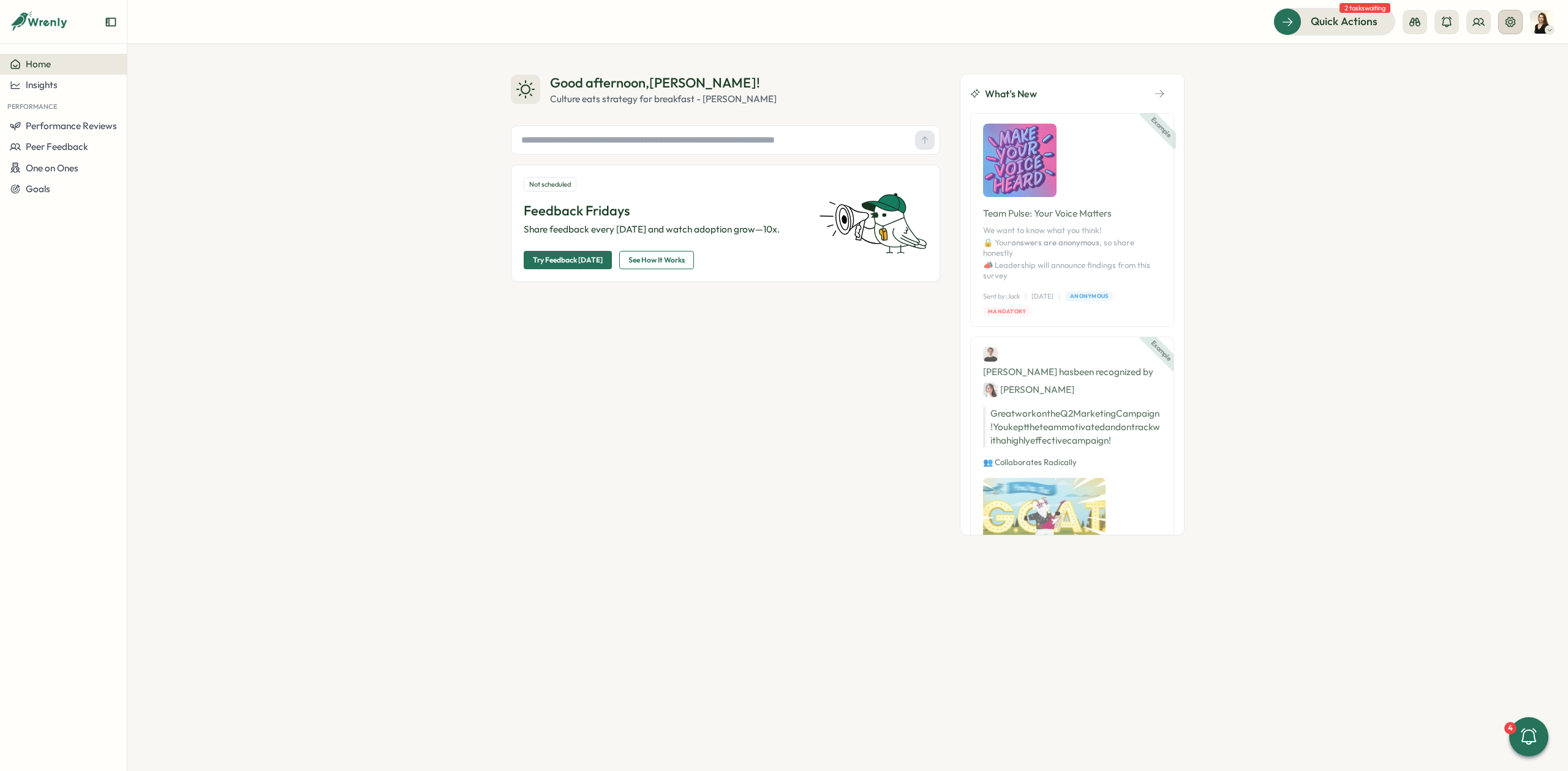
click at [1508, 21] on icon at bounding box center [1510, 22] width 12 height 12
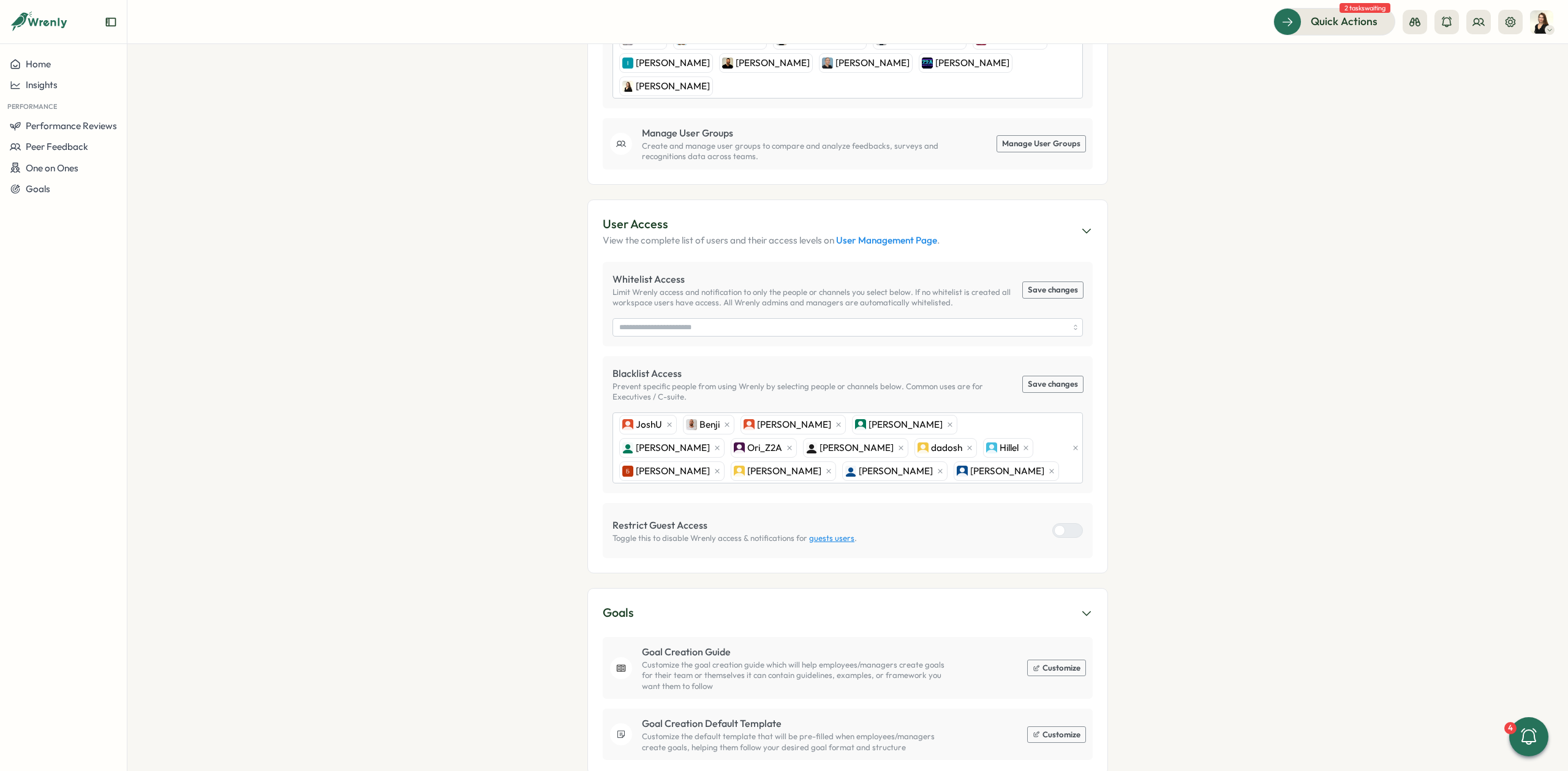
scroll to position [458, 0]
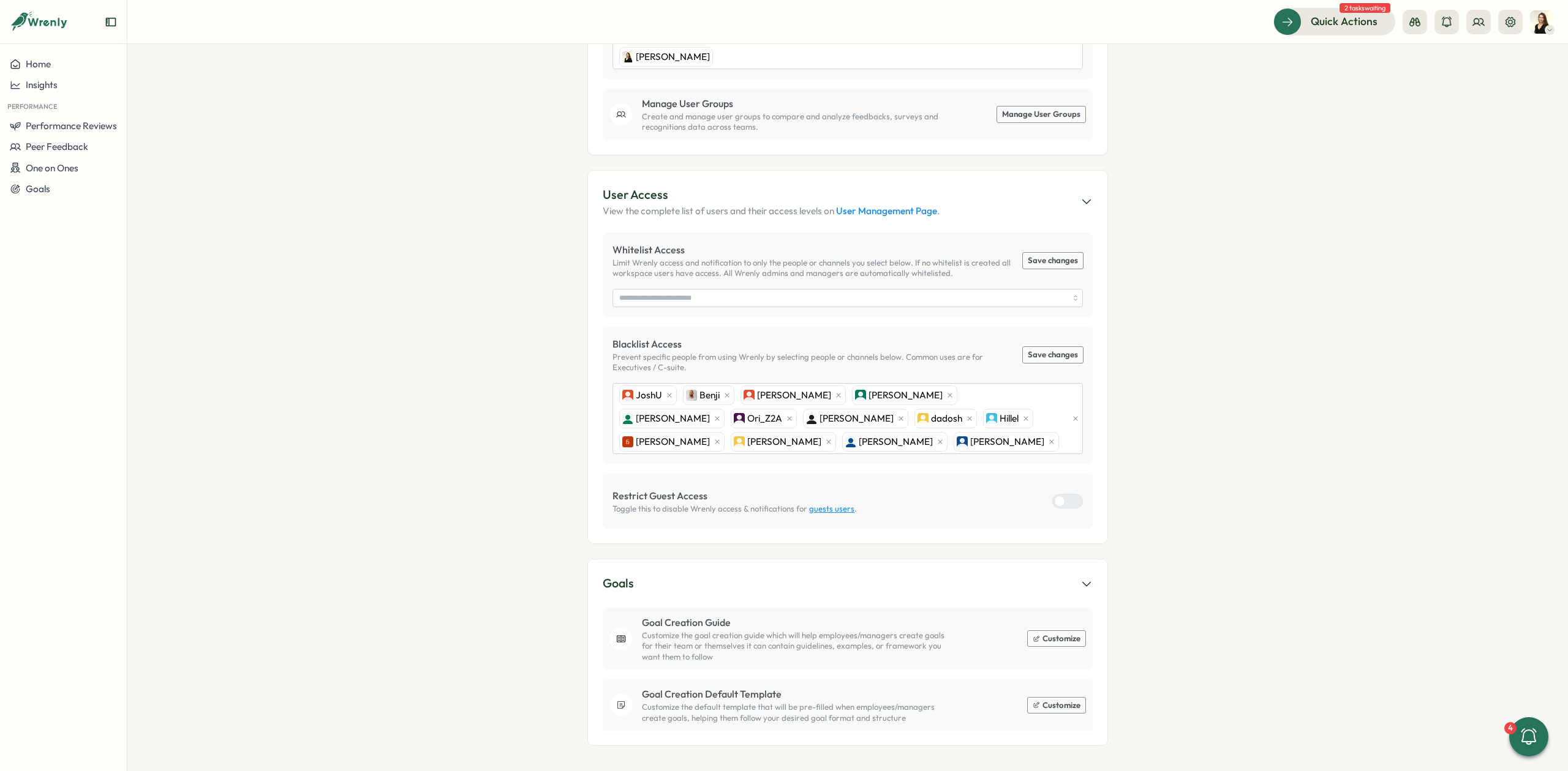
click at [1069, 497] on div at bounding box center [1073, 501] width 17 height 14
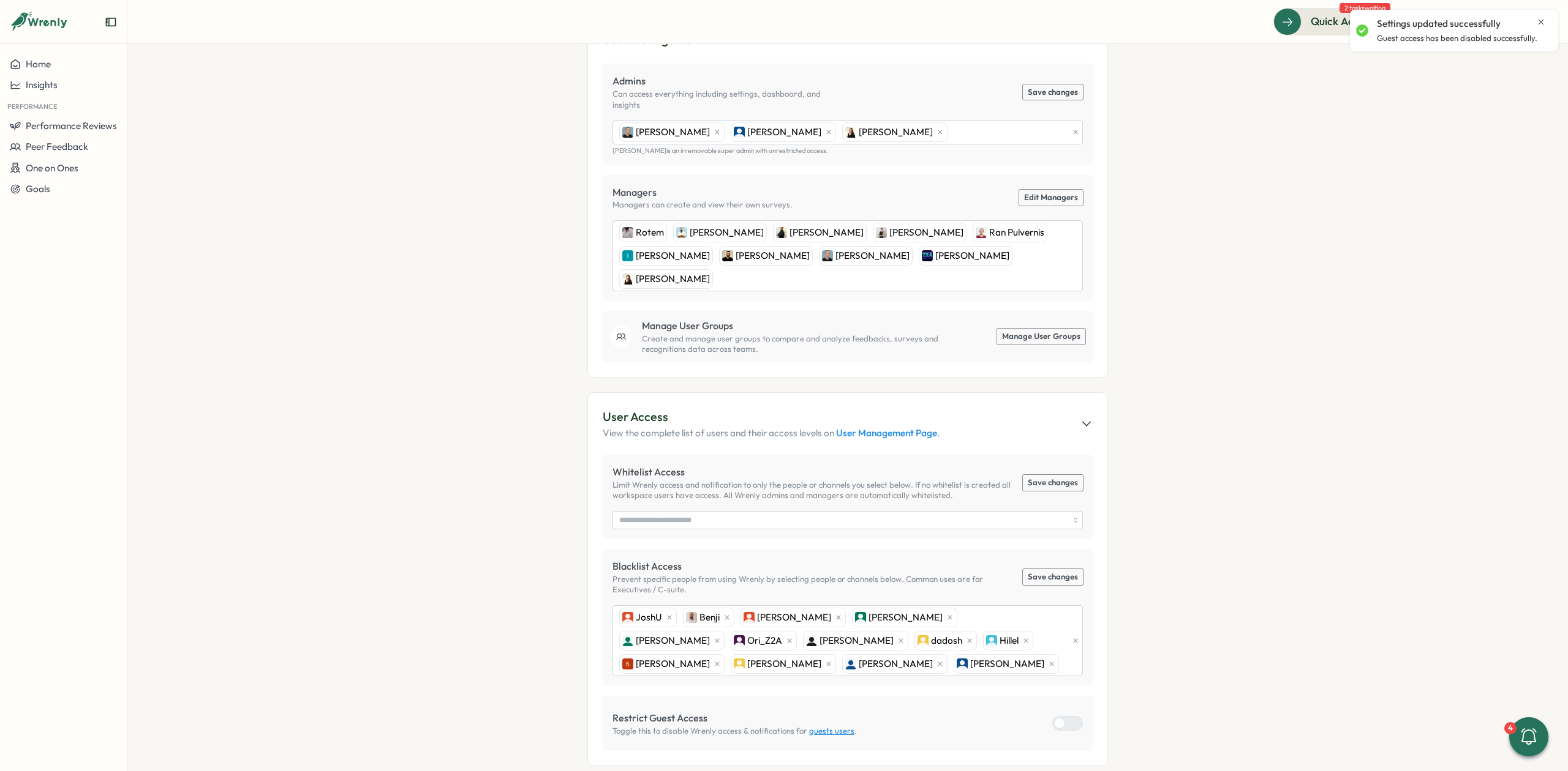
scroll to position [213, 0]
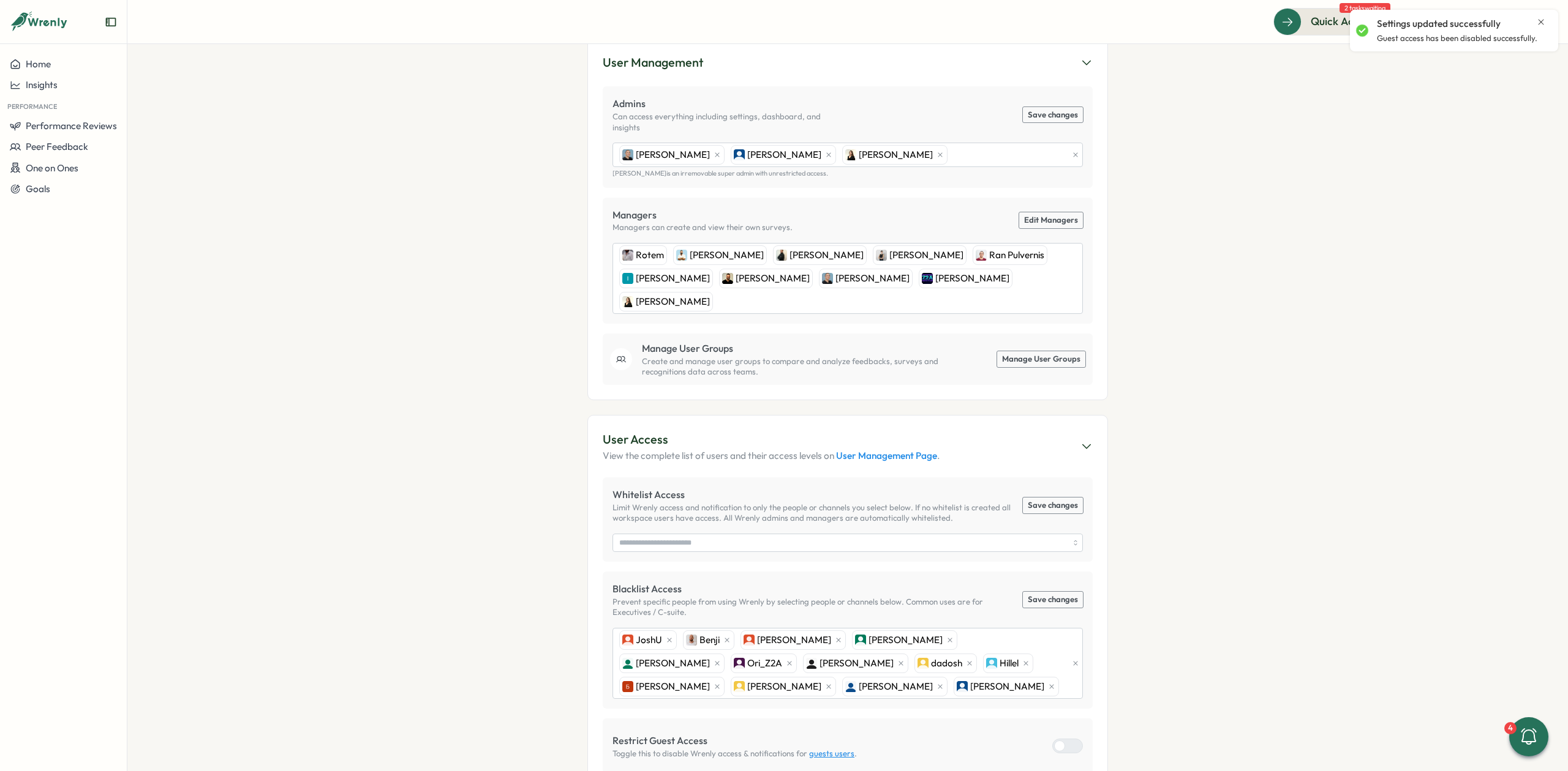
click at [868, 450] on link "User Management Page" at bounding box center [886, 456] width 101 height 12
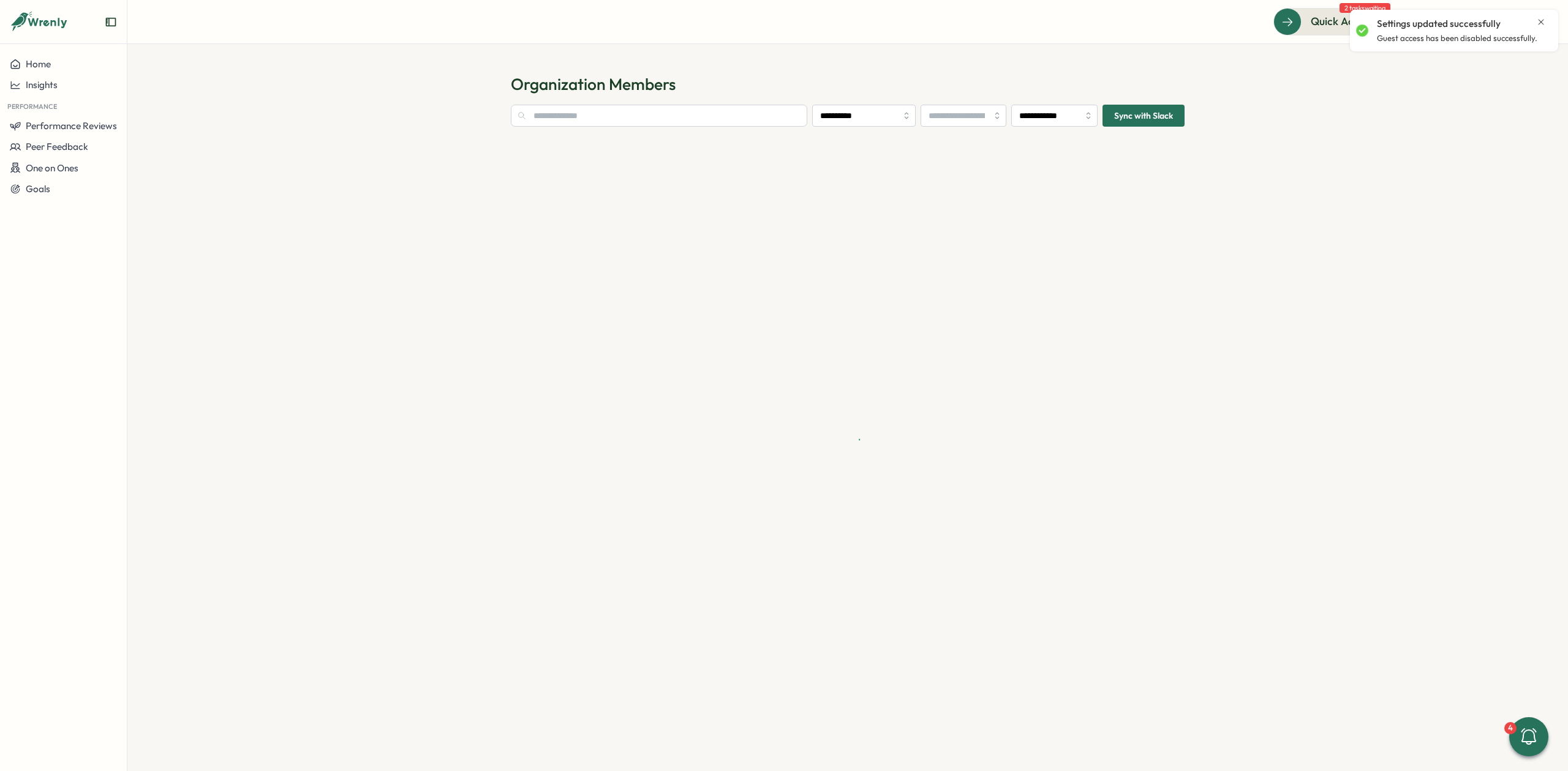
type input "**********"
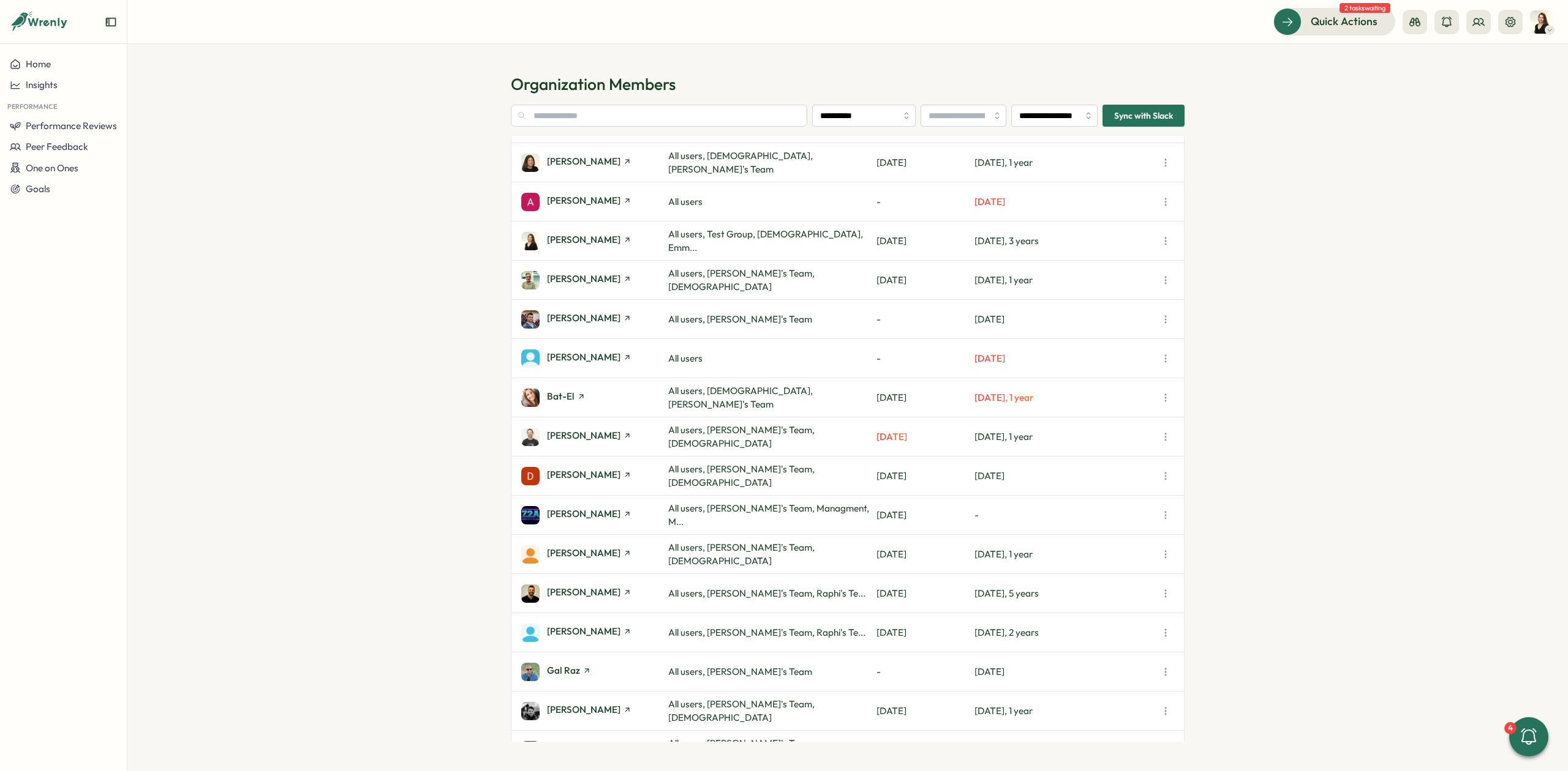
scroll to position [163, 0]
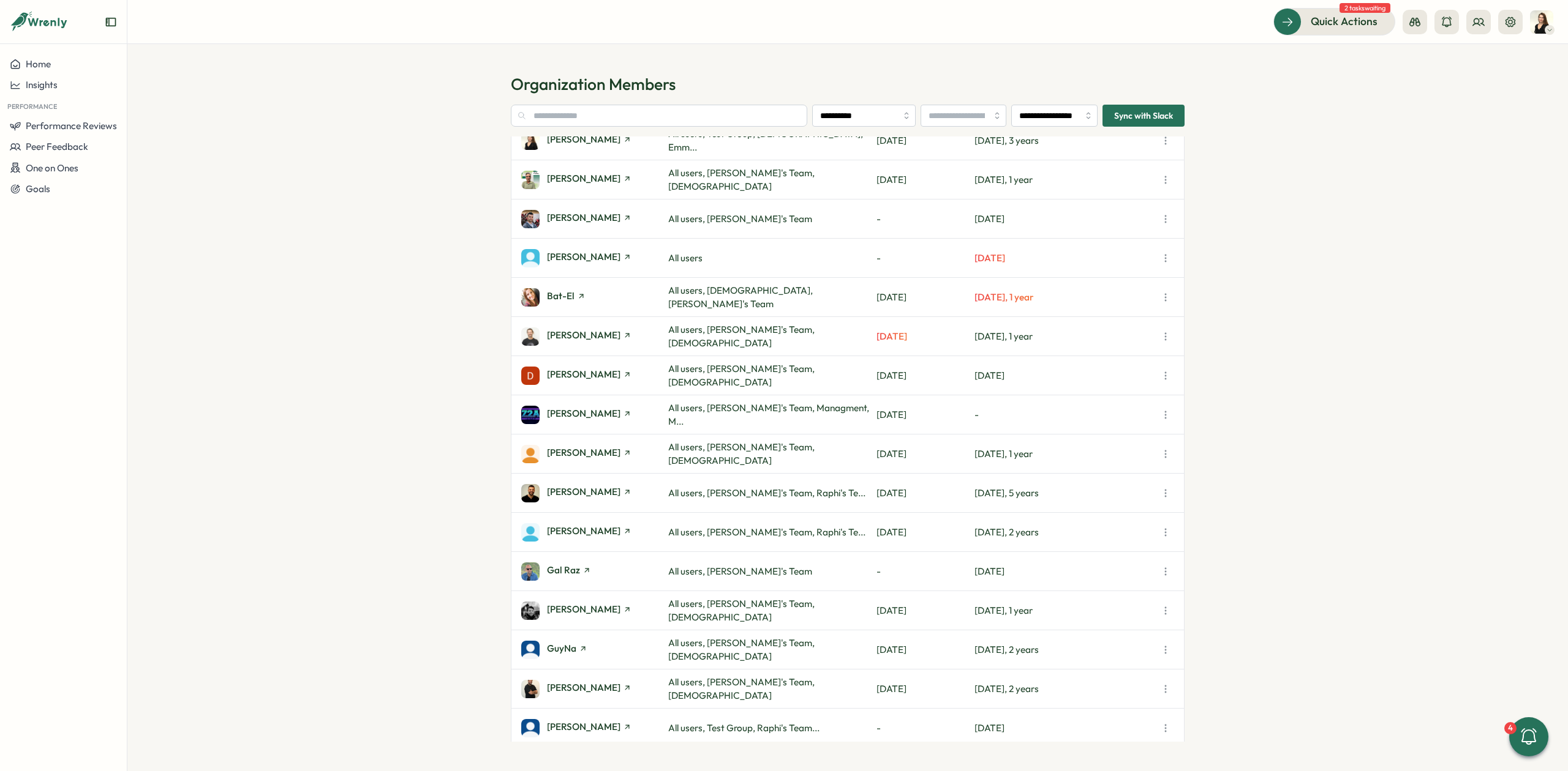
click at [1168, 608] on icon "button" at bounding box center [1166, 611] width 12 height 12
click at [1128, 728] on span "Disable Wrenly Access" at bounding box center [1096, 727] width 92 height 11
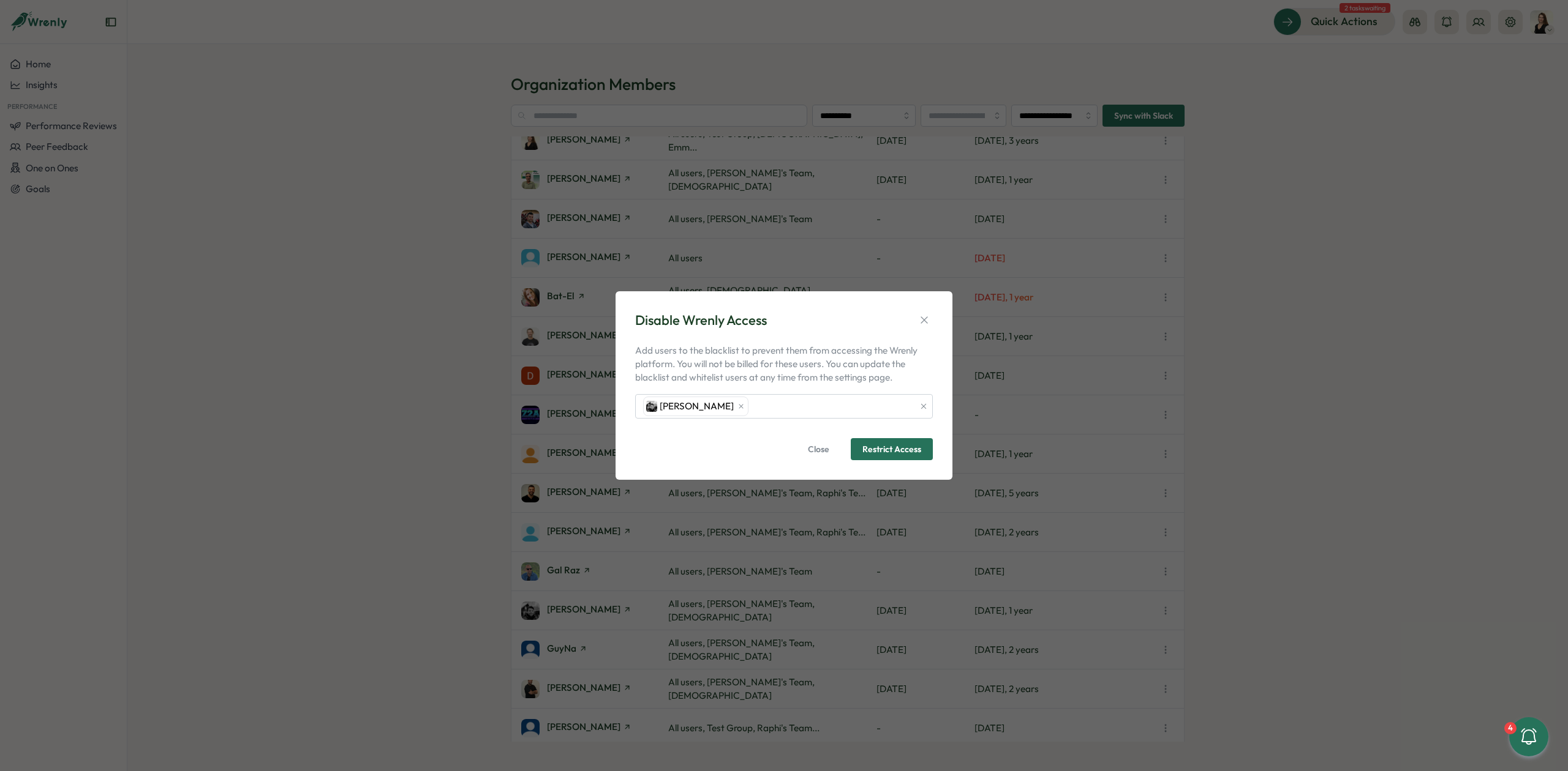
click at [912, 456] on span "Restrict Access" at bounding box center [892, 449] width 59 height 21
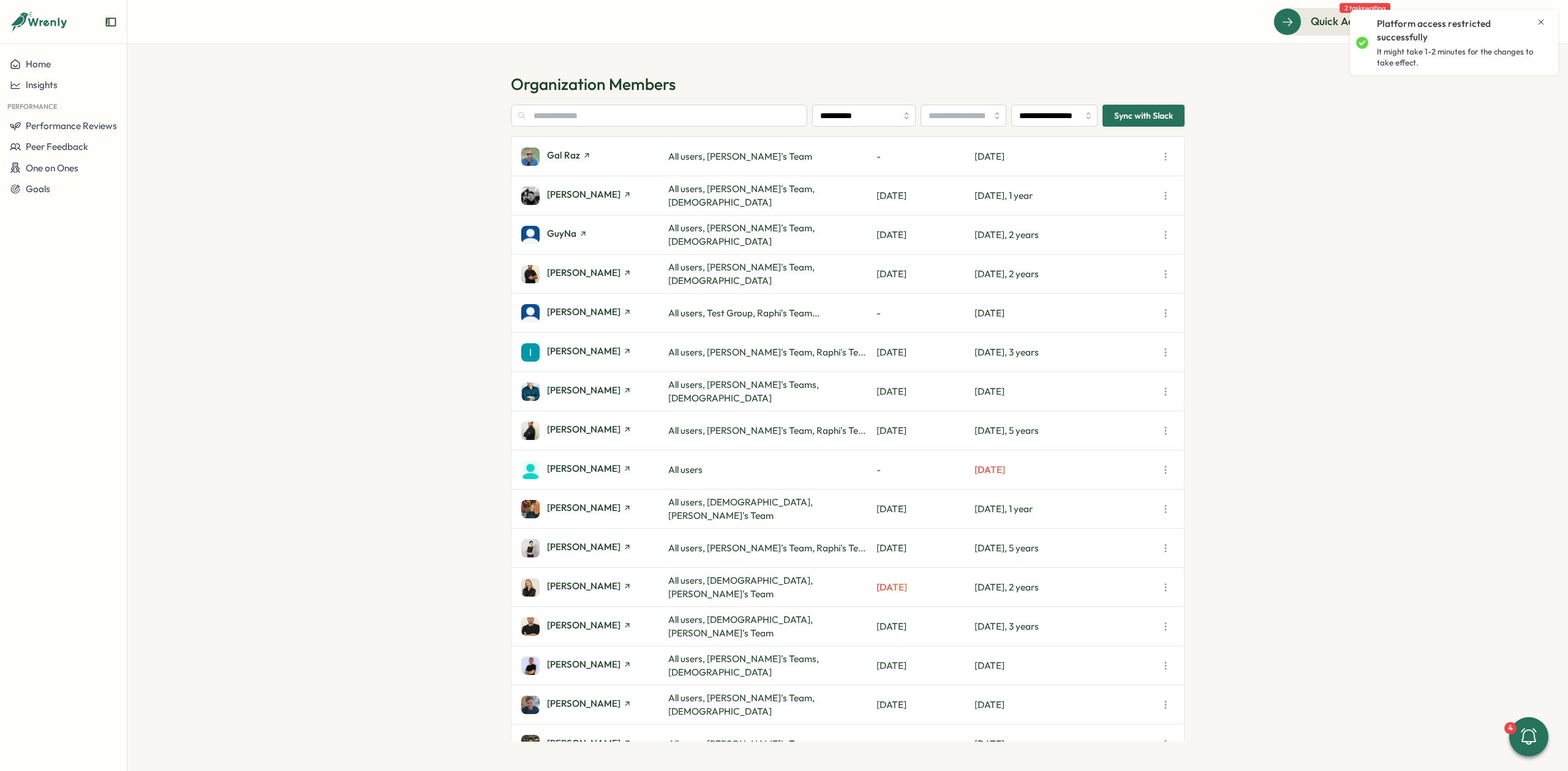
scroll to position [601, 0]
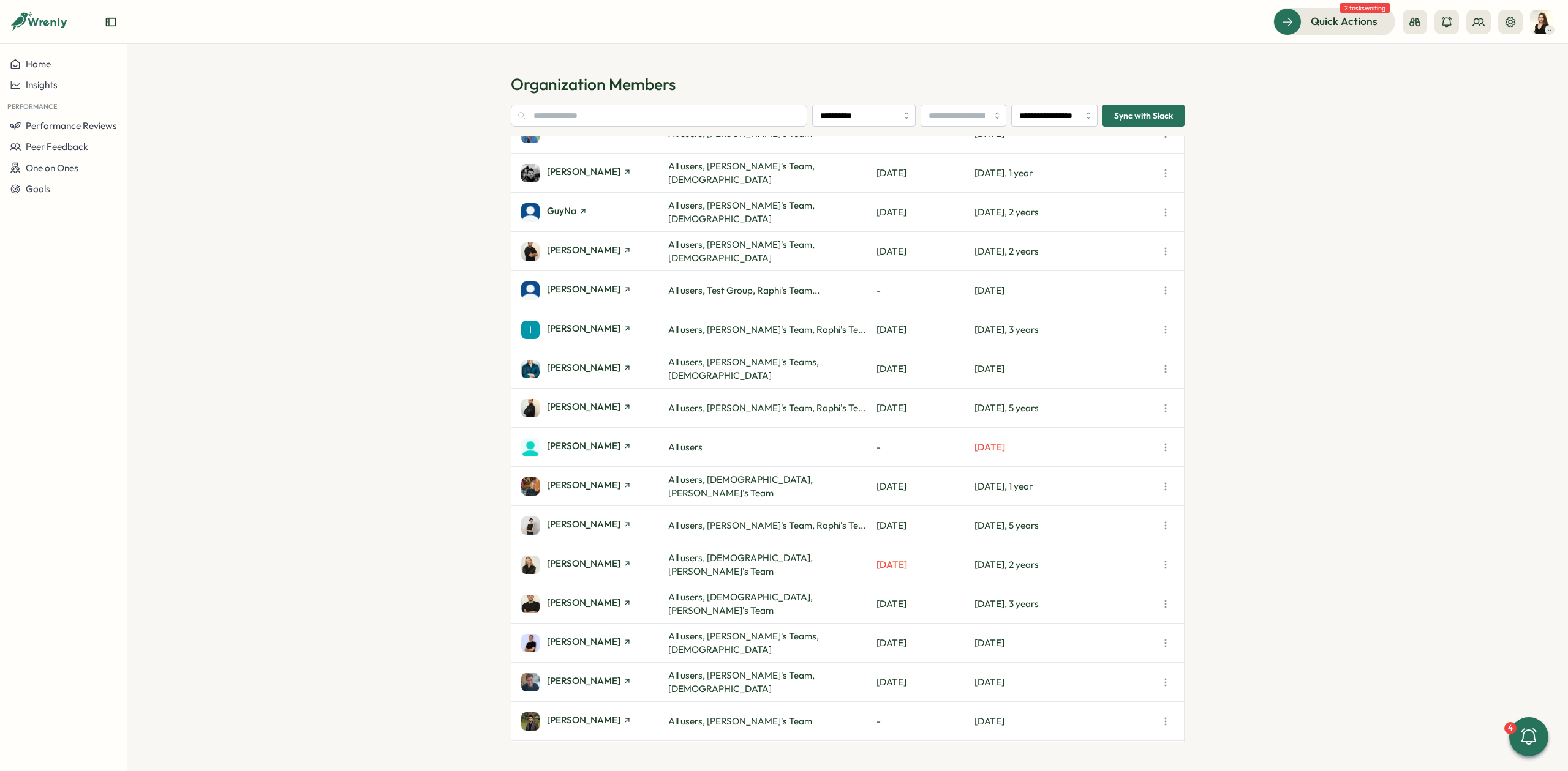
click at [1166, 641] on icon "button" at bounding box center [1166, 644] width 12 height 12
click at [1088, 617] on span "Disable Wrenly Access" at bounding box center [1096, 616] width 92 height 11
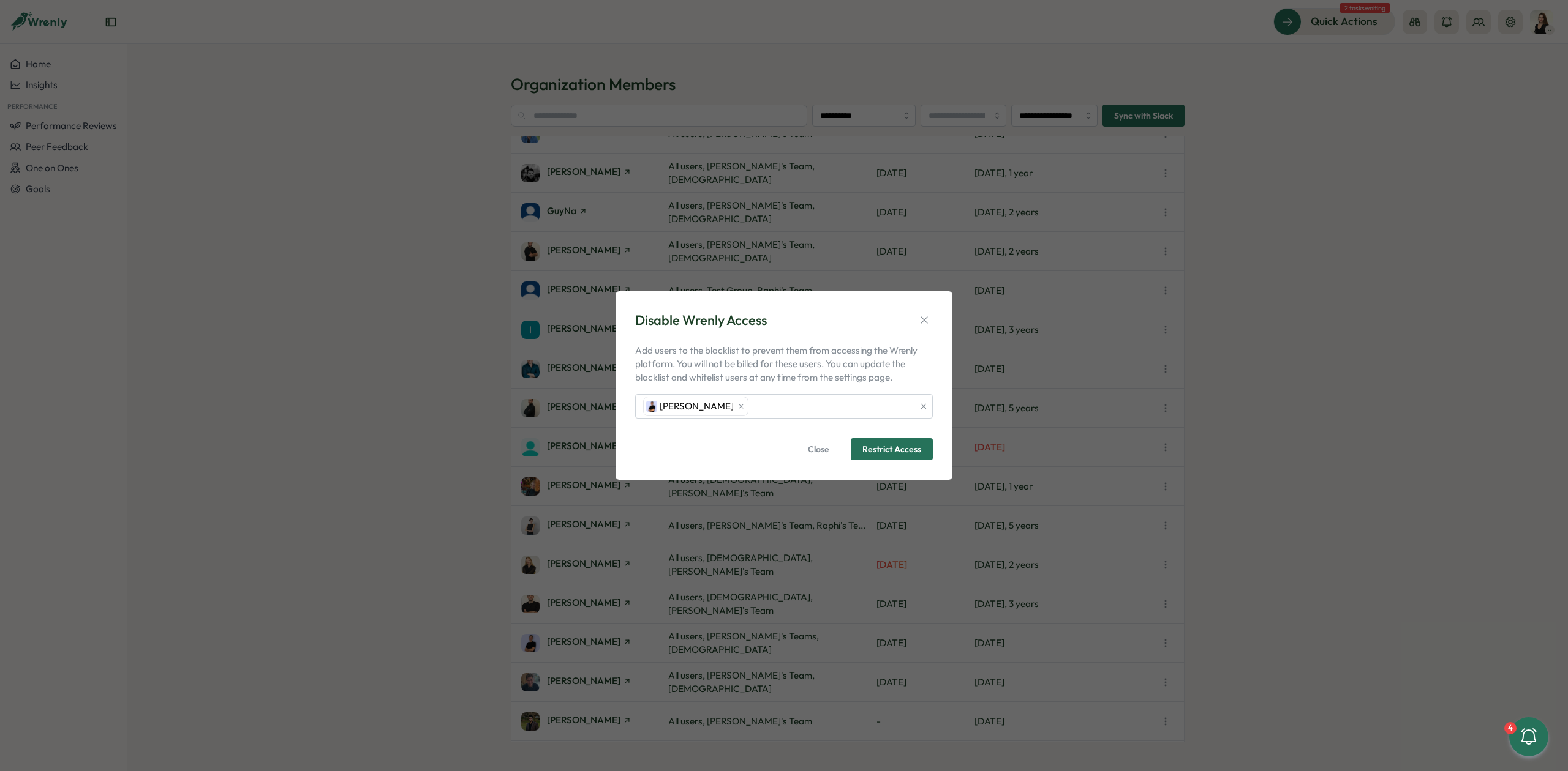
click at [905, 458] on span "Restrict Access" at bounding box center [892, 449] width 59 height 21
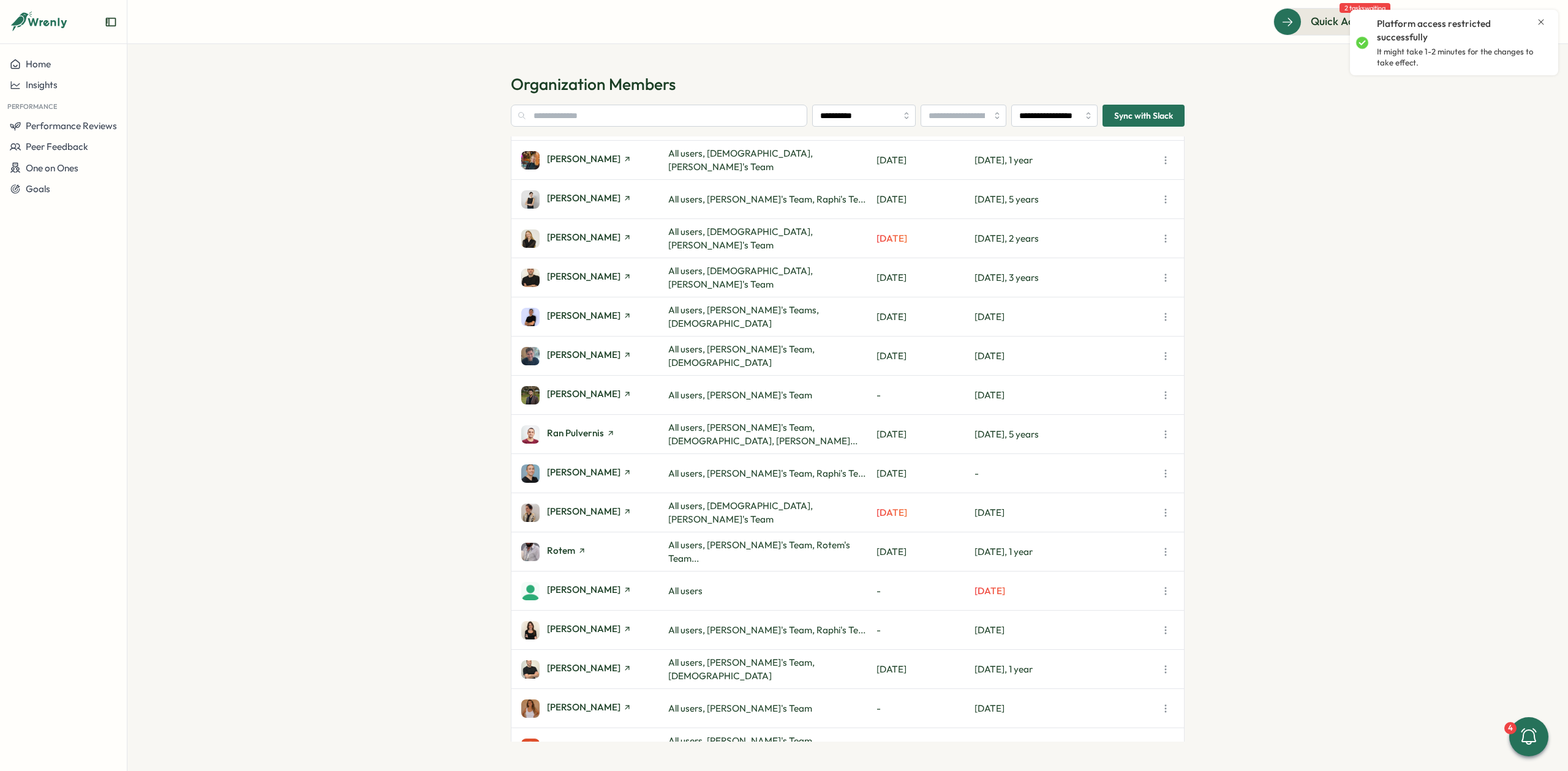
scroll to position [953, 0]
